Goal: Task Accomplishment & Management: Use online tool/utility

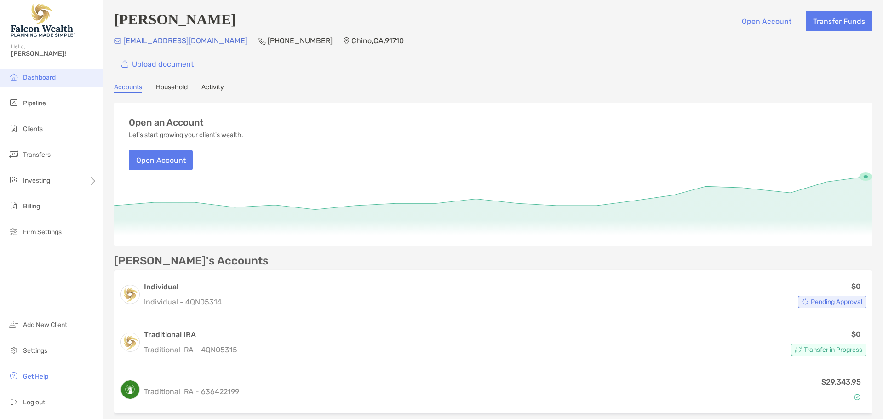
click at [36, 78] on span "Dashboard" at bounding box center [39, 78] width 33 height 8
click at [32, 125] on span "Clients" at bounding box center [33, 129] width 20 height 8
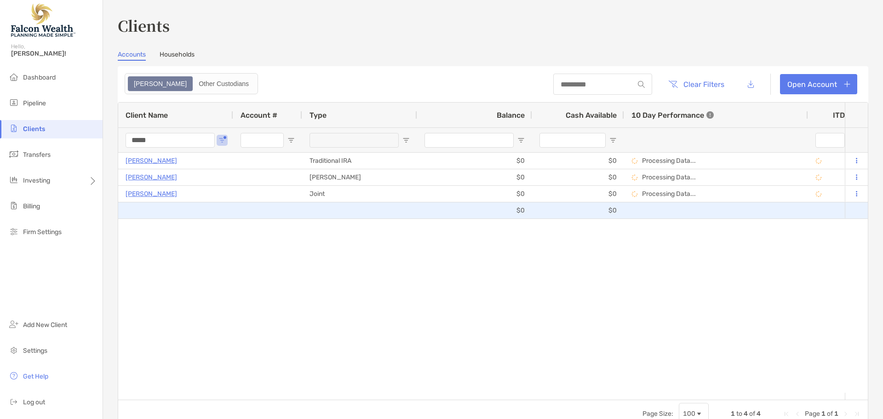
drag, startPoint x: 390, startPoint y: 215, endPoint x: 319, endPoint y: 265, distance: 86.8
click at [319, 265] on div "[PERSON_NAME] Traditional IRA $0 $0 Processing Data... Pending Verification Fal…" at bounding box center [481, 273] width 727 height 240
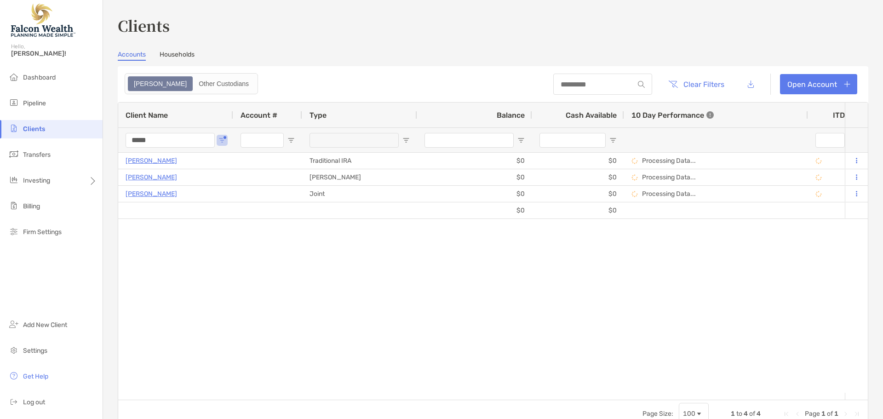
drag, startPoint x: 171, startPoint y: 143, endPoint x: 87, endPoint y: 132, distance: 84.9
click at [87, 132] on div "Clients Hello, [PERSON_NAME]! Dashboard Pipeline Clients Transfers Investing Bi…" at bounding box center [441, 209] width 883 height 419
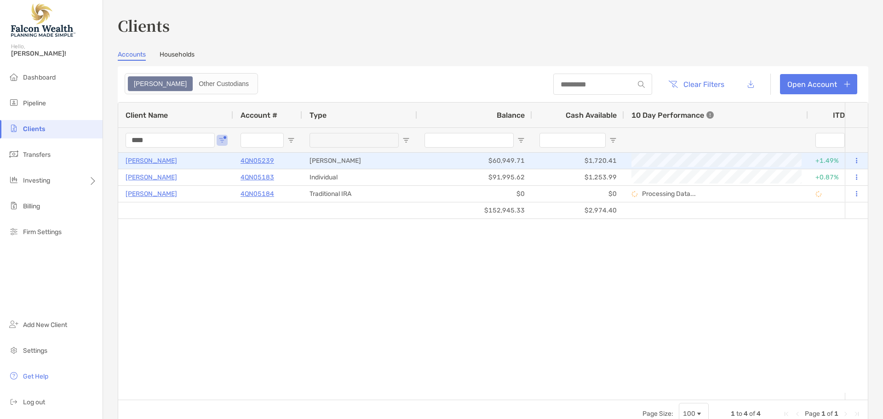
type input "****"
click at [852, 161] on button at bounding box center [856, 160] width 8 height 9
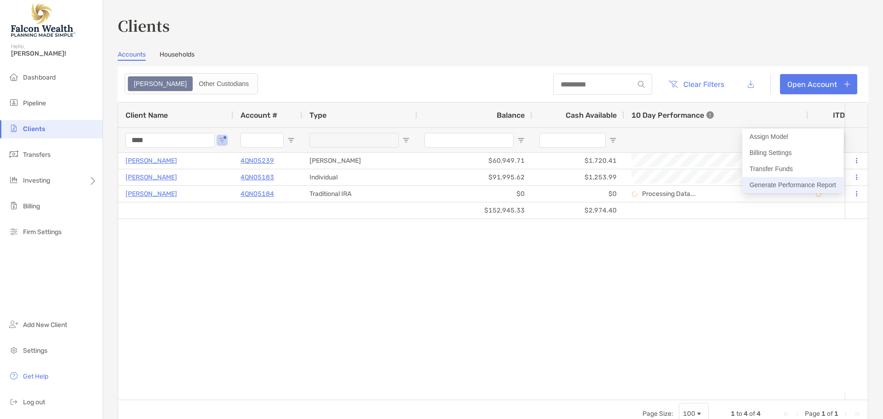
click at [797, 186] on button "Generate Performance Report" at bounding box center [793, 185] width 101 height 16
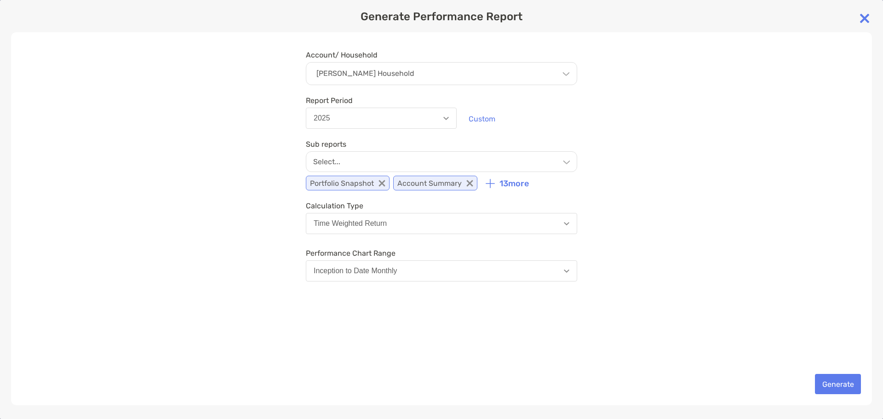
click at [572, 168] on div "Select..." at bounding box center [441, 161] width 271 height 21
click at [678, 261] on div "Account/ Household [PERSON_NAME] Household Household [PERSON_NAME] Household Ac…" at bounding box center [441, 218] width 861 height 373
click at [839, 387] on button "Generate" at bounding box center [838, 384] width 46 height 20
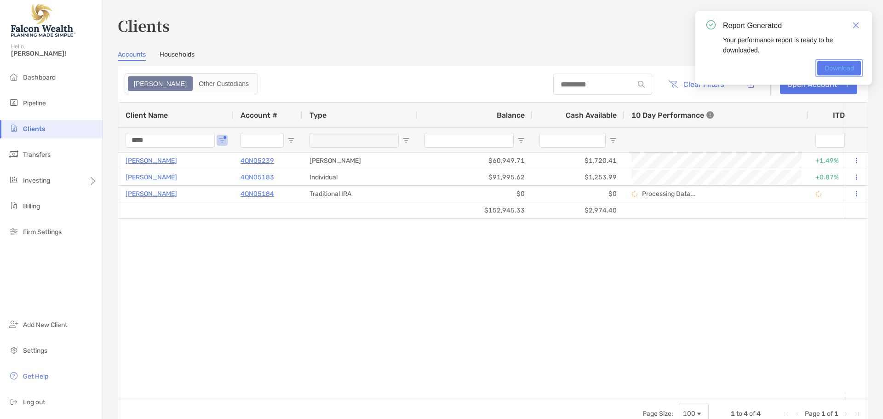
click at [830, 67] on link "Download" at bounding box center [840, 68] width 44 height 15
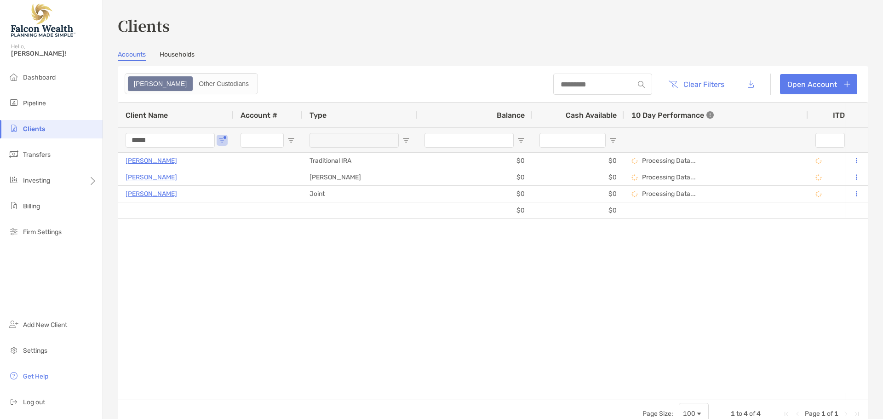
drag, startPoint x: 168, startPoint y: 140, endPoint x: 56, endPoint y: 135, distance: 112.8
click at [56, 135] on div "Clients Hello, [PERSON_NAME]! Dashboard Pipeline Clients Transfers Investing Bi…" at bounding box center [441, 209] width 883 height 419
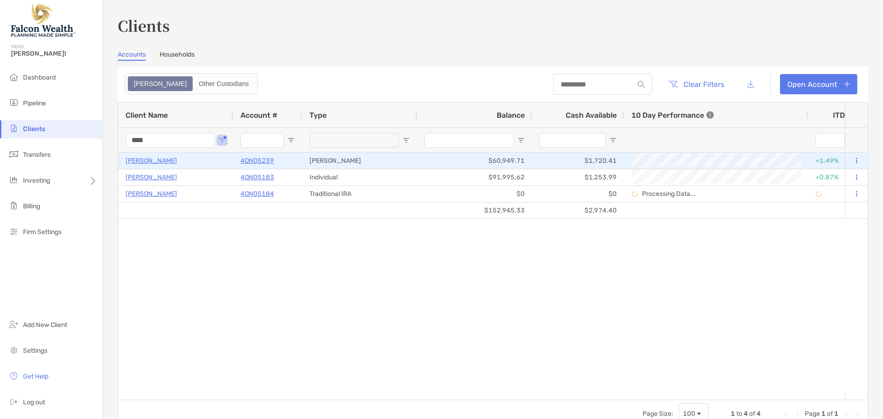
type input "****"
click at [852, 162] on button at bounding box center [856, 160] width 8 height 9
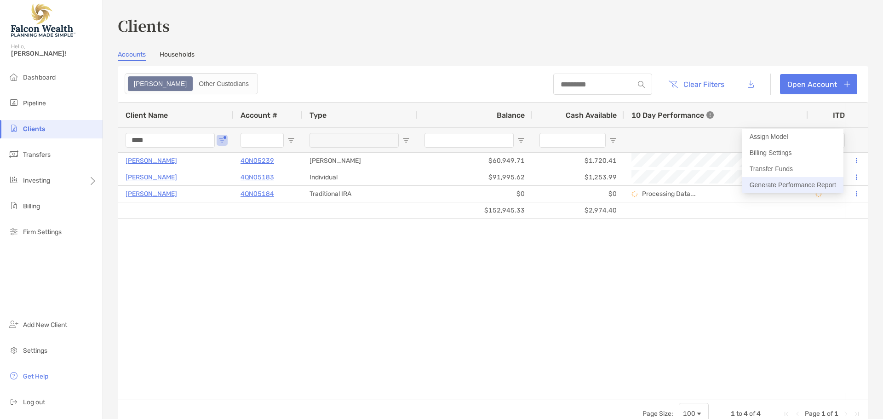
click at [787, 183] on button "Generate Performance Report" at bounding box center [793, 185] width 101 height 16
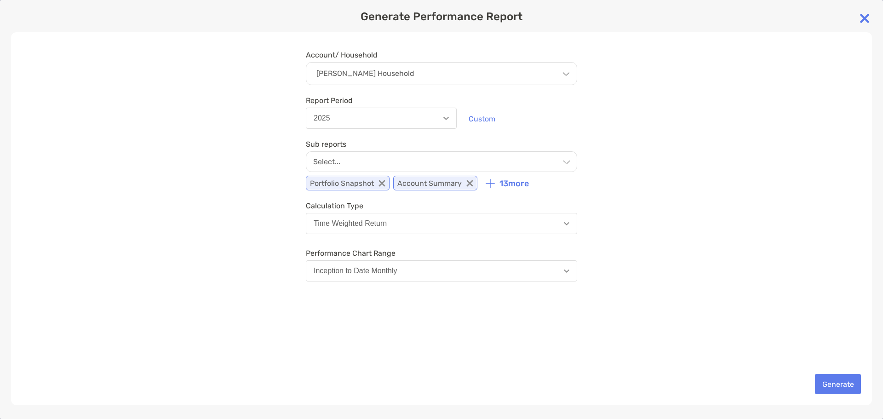
click at [545, 170] on div "Select..." at bounding box center [441, 161] width 271 height 21
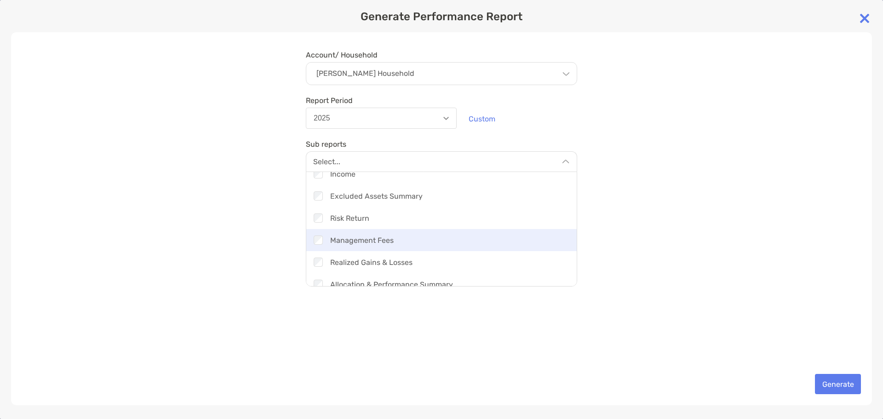
scroll to position [239, 0]
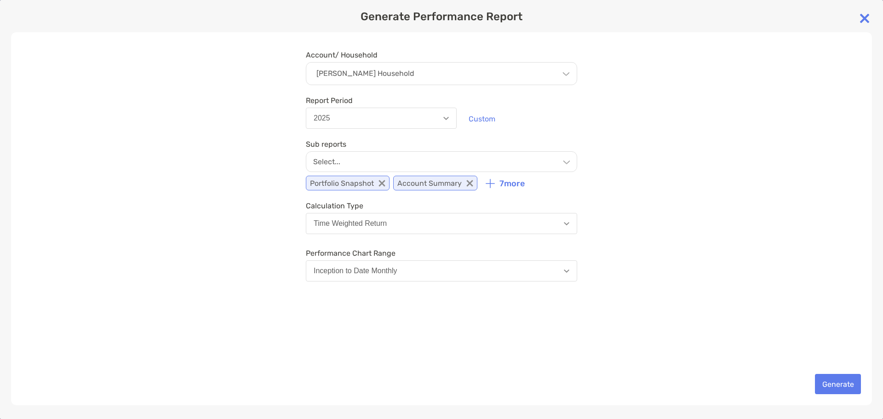
click at [717, 248] on div "Account/ Household Christopher Oles's Household Household Christopher Oles's Ho…" at bounding box center [441, 218] width 861 height 373
click at [848, 385] on button "Generate" at bounding box center [838, 384] width 46 height 20
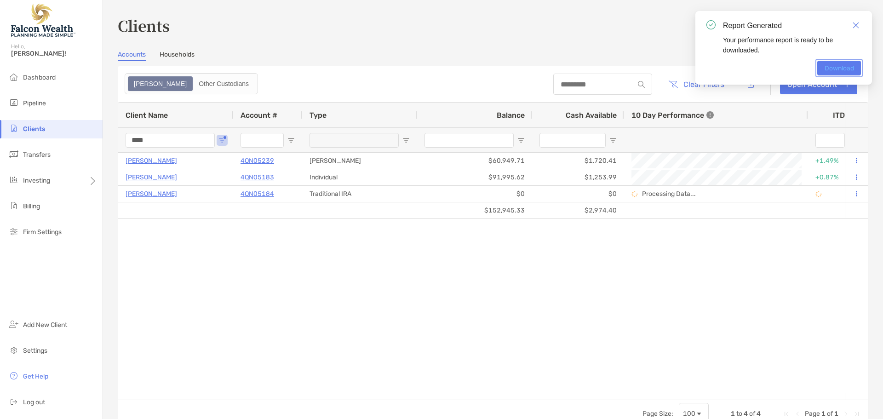
click at [835, 70] on link "Download" at bounding box center [840, 68] width 44 height 15
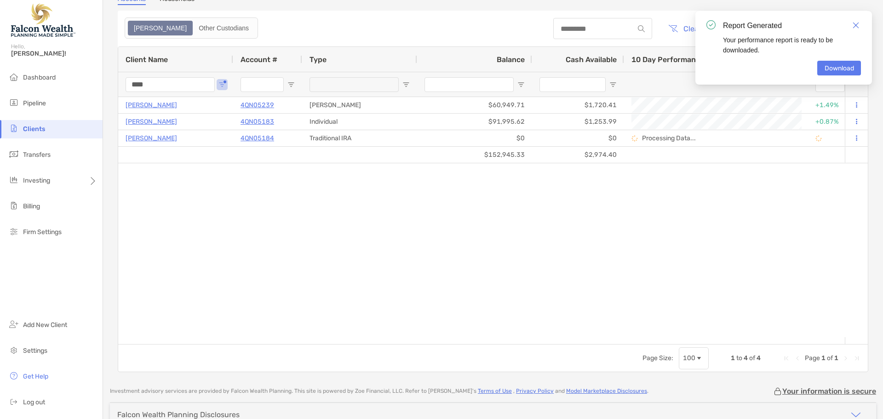
scroll to position [0, 0]
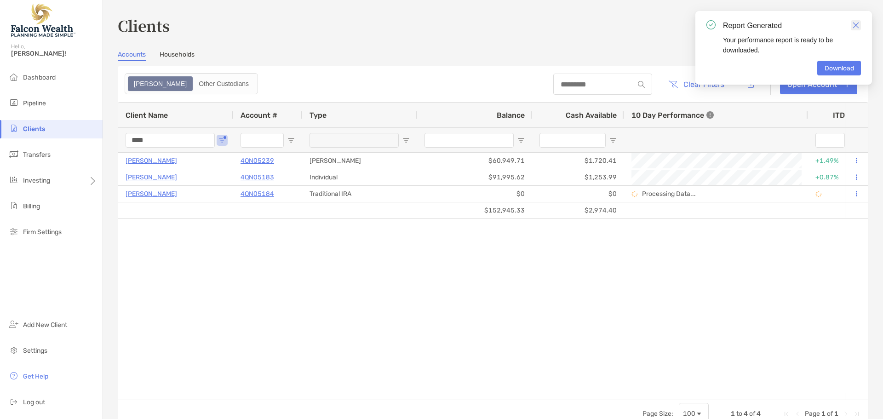
click at [854, 24] on img "Close" at bounding box center [856, 25] width 6 height 6
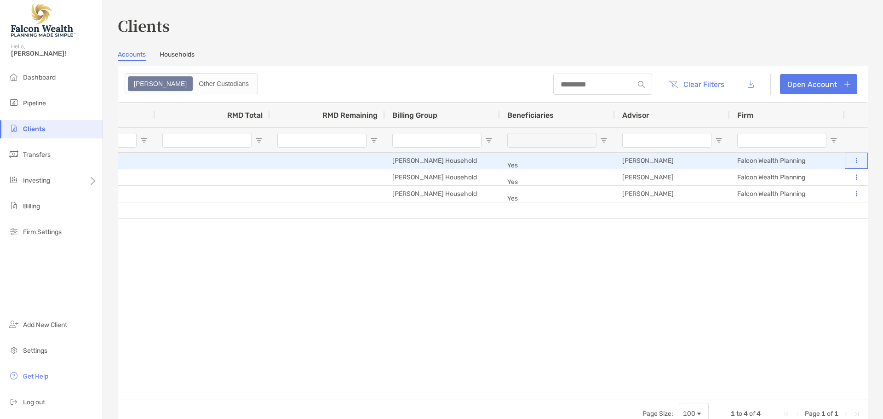
click at [852, 156] on button at bounding box center [856, 160] width 8 height 9
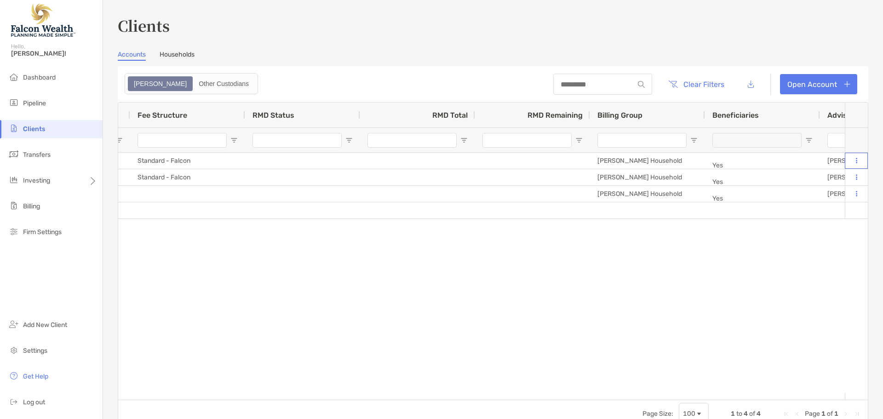
scroll to position [0, 767]
